Goal: Task Accomplishment & Management: Use online tool/utility

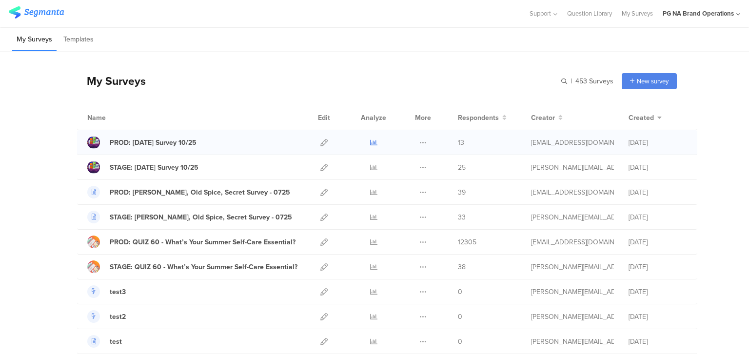
click at [370, 140] on icon at bounding box center [373, 142] width 7 height 7
click at [320, 141] on icon at bounding box center [323, 142] width 7 height 7
click at [372, 78] on div "My Surveys | 453 Surveys New survey Start from scratch Choose from templates" at bounding box center [376, 80] width 599 height 39
click at [422, 71] on div "My Surveys | 453 Surveys New survey Start from scratch Choose from templates" at bounding box center [376, 80] width 599 height 39
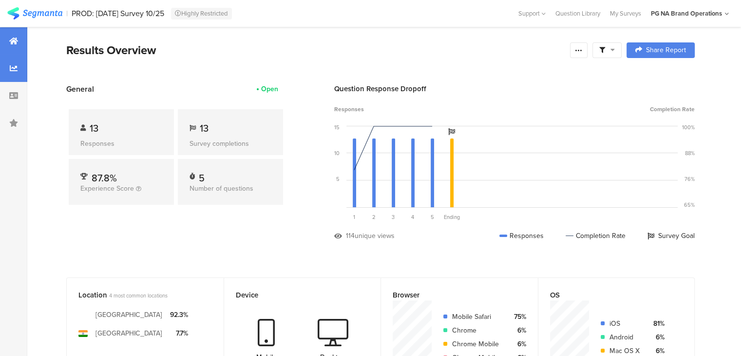
click at [16, 69] on icon at bounding box center [14, 68] width 8 height 8
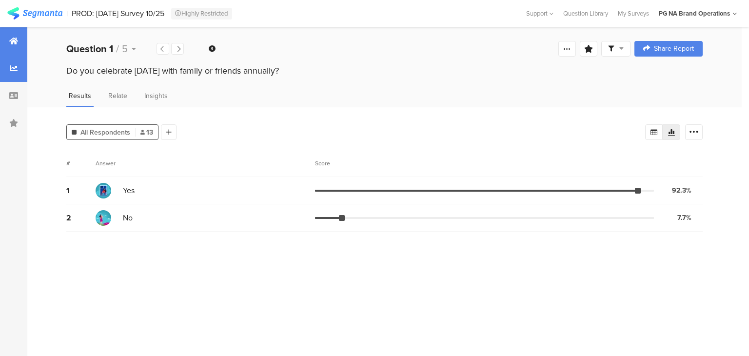
click at [18, 48] on div at bounding box center [13, 40] width 27 height 27
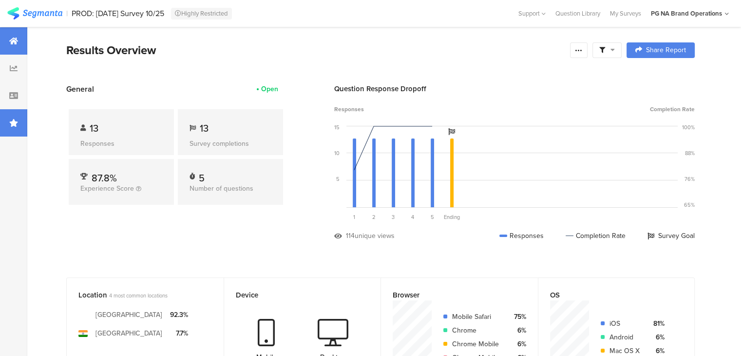
click at [14, 128] on div at bounding box center [13, 122] width 27 height 27
click at [0, 0] on div "Saved Reports" at bounding box center [0, 0] width 0 height 0
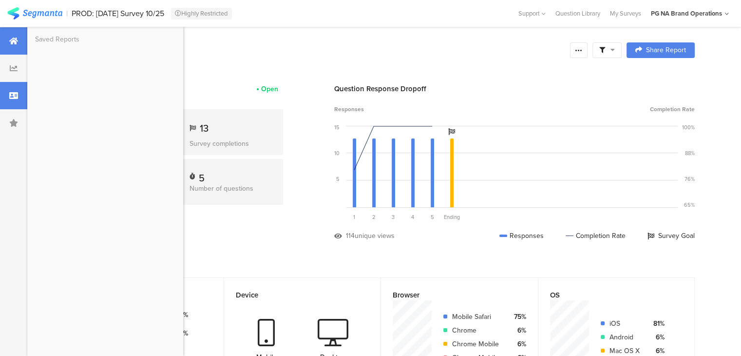
click at [10, 96] on icon at bounding box center [13, 96] width 9 height 8
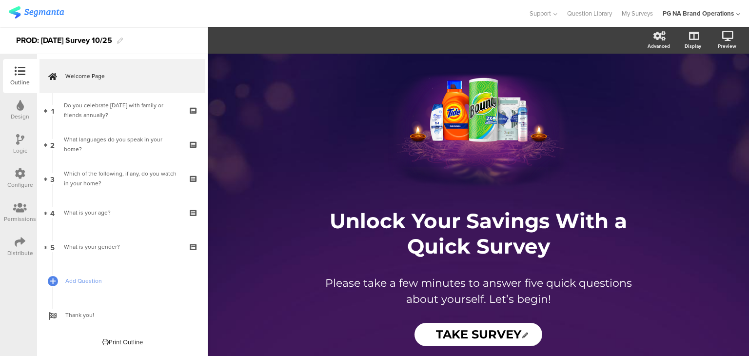
click at [16, 151] on div "Logic" at bounding box center [20, 150] width 14 height 9
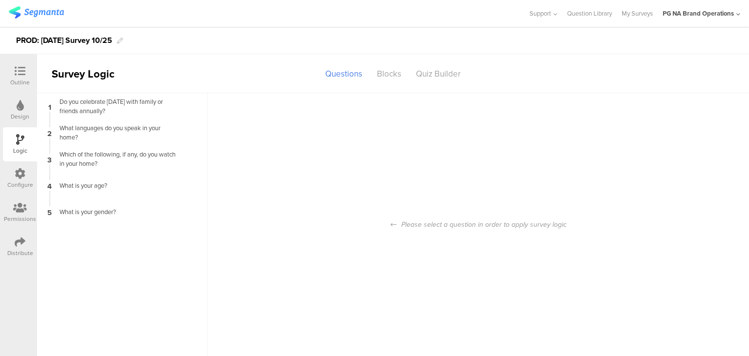
click at [22, 79] on div "Outline" at bounding box center [19, 82] width 19 height 9
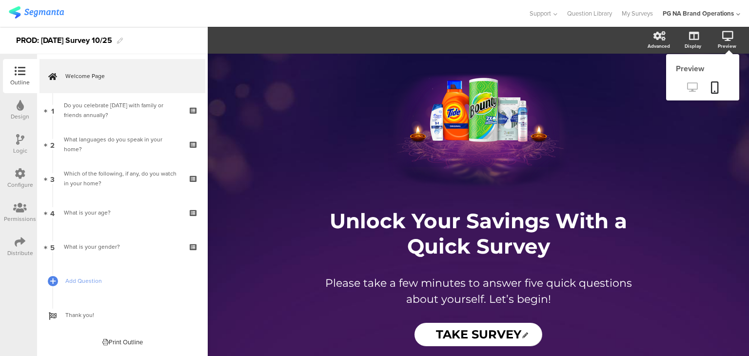
click at [689, 87] on icon at bounding box center [692, 86] width 10 height 9
